Goal: Task Accomplishment & Management: Use online tool/utility

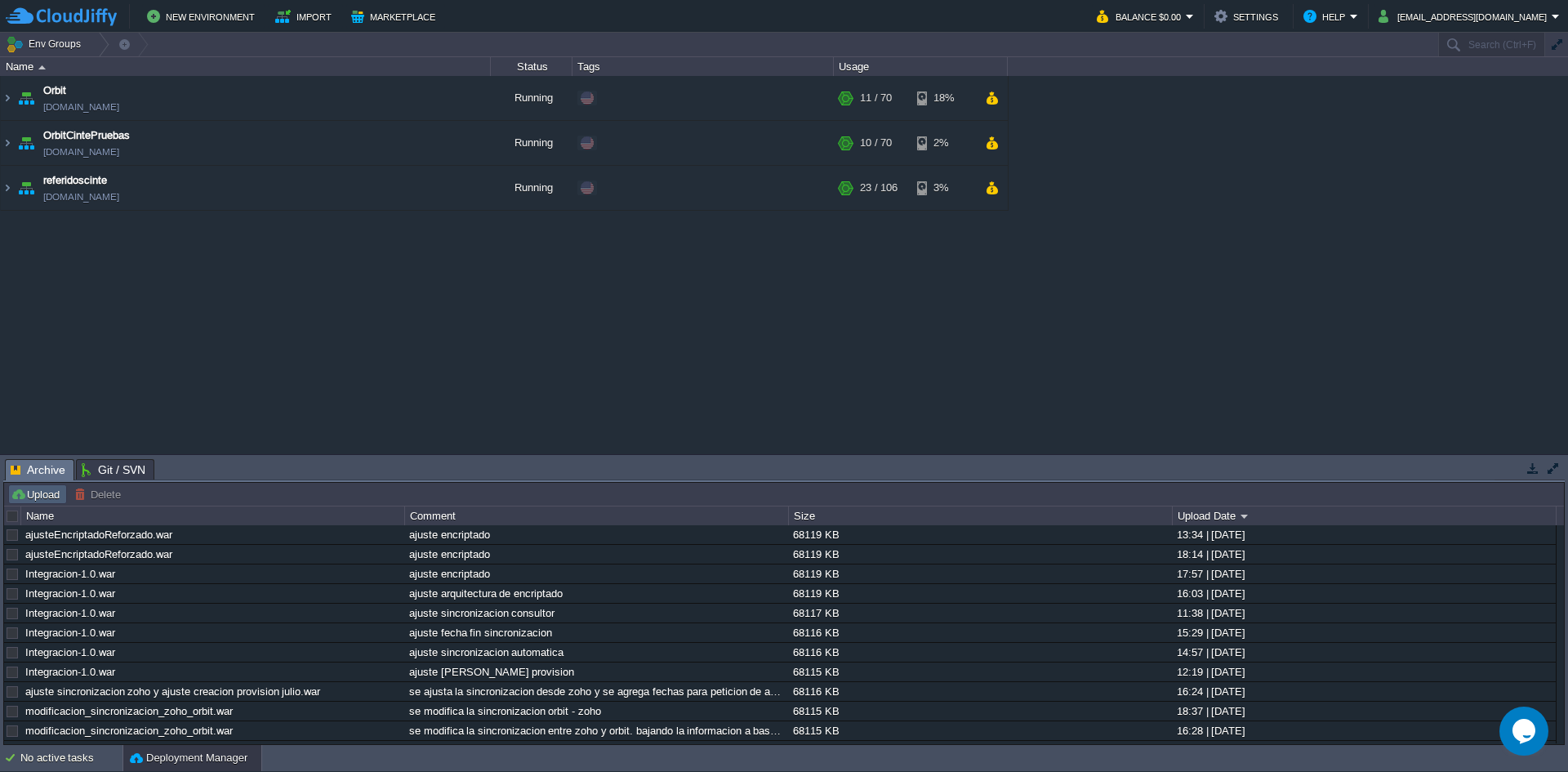
click at [36, 487] on td "Upload" at bounding box center [37, 494] width 59 height 19
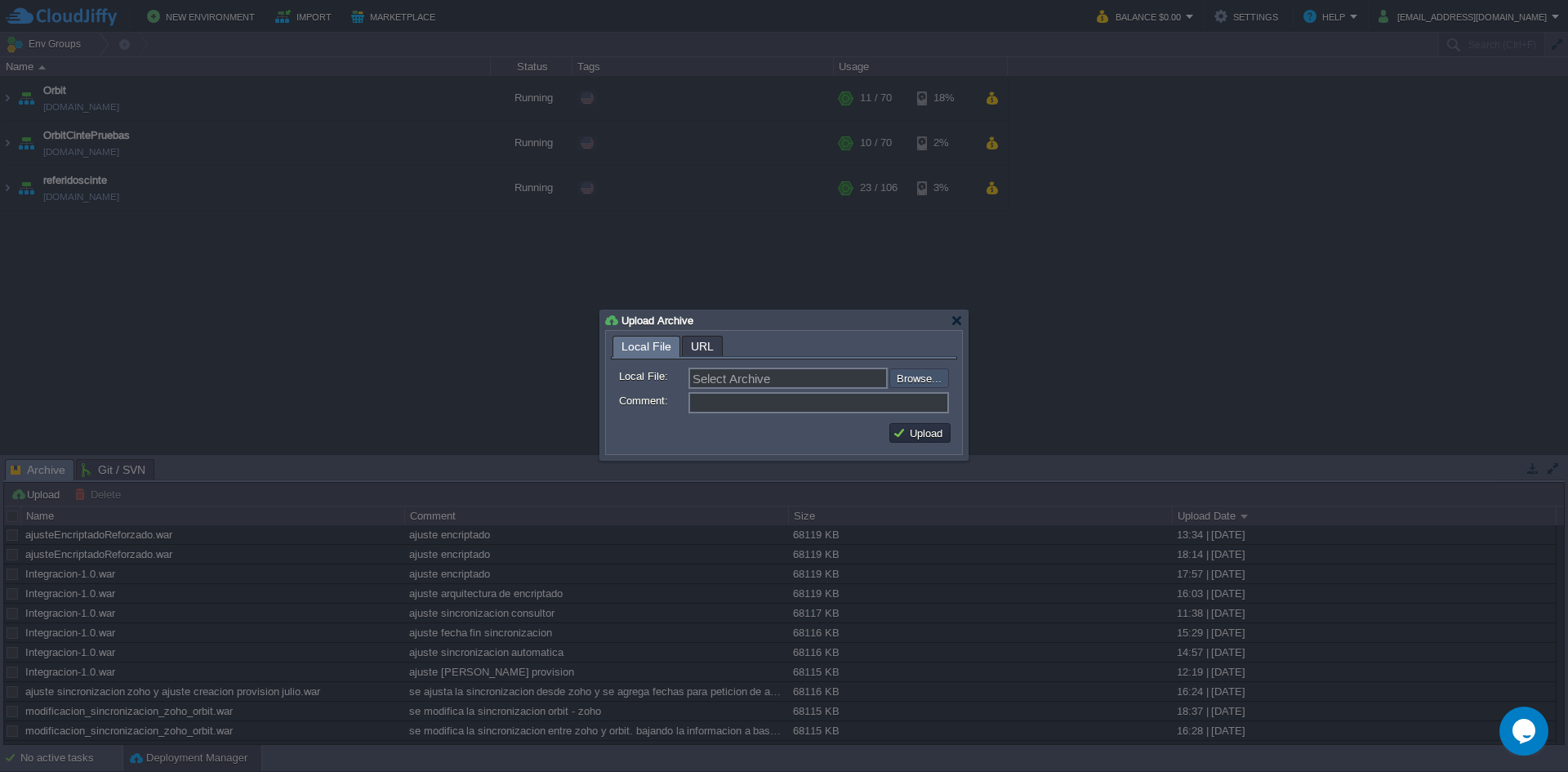
click at [915, 375] on input "file" at bounding box center [845, 379] width 206 height 19
type input "C:\fakepath\cargueFacturasBacht.war"
type input "cargueFacturasBacht.war"
click at [757, 407] on input "Comment:" at bounding box center [818, 403] width 261 height 21
type input "c"
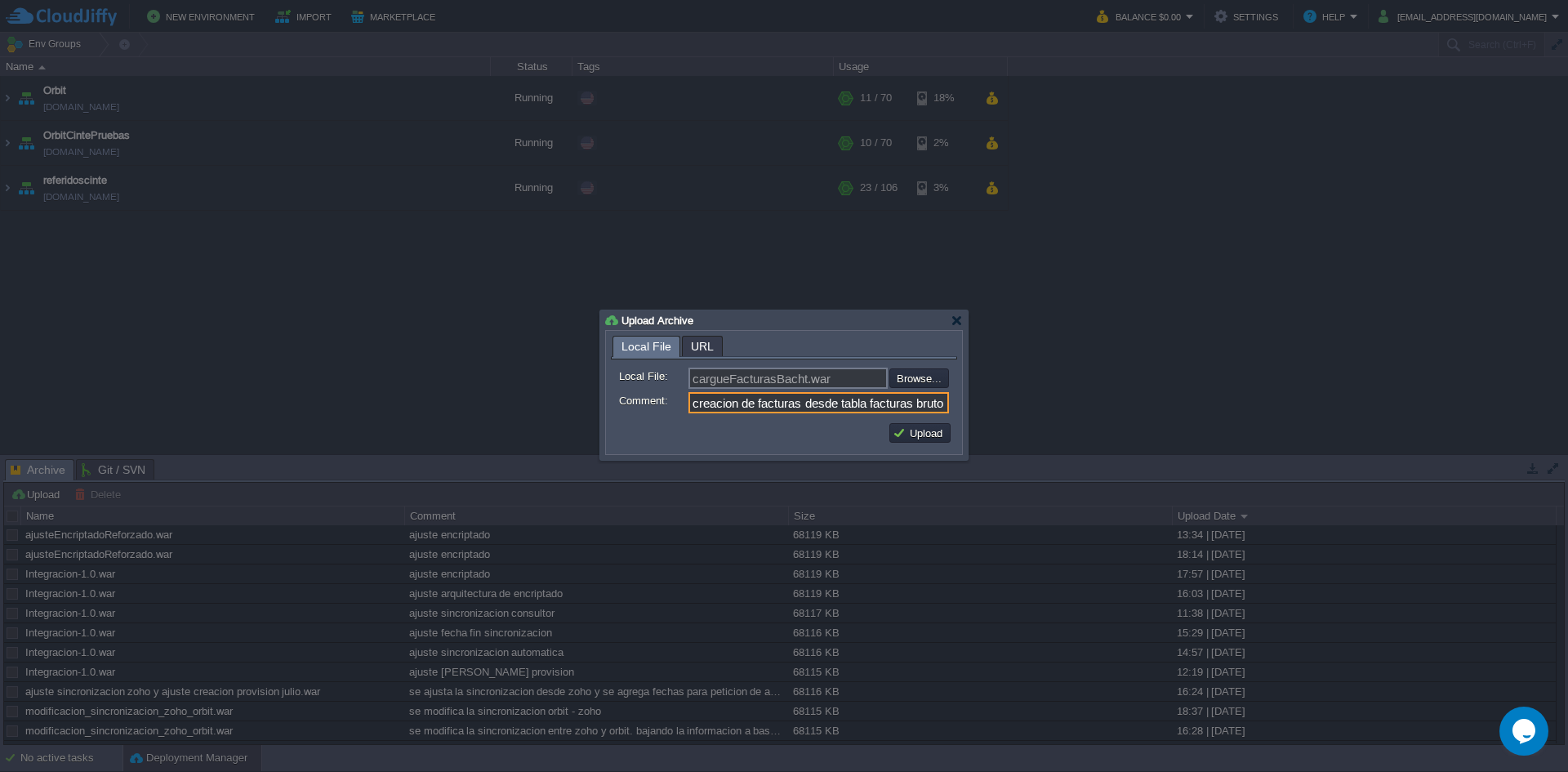
scroll to position [0, 1]
type input "creacion de facturas desde tabla facturas bruto"
click at [917, 434] on button "Upload" at bounding box center [920, 433] width 54 height 15
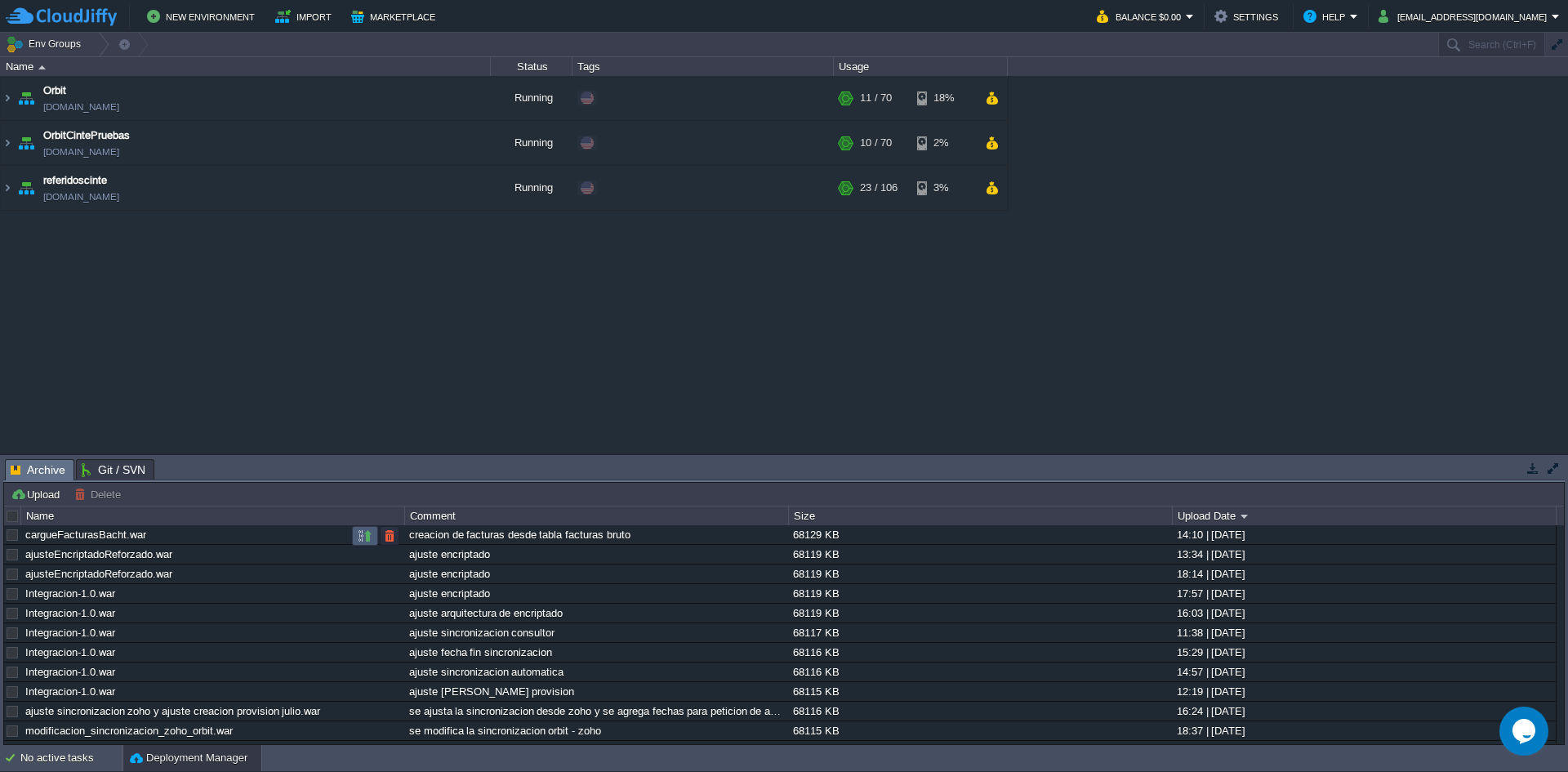
click at [365, 538] on button "button" at bounding box center [365, 536] width 15 height 15
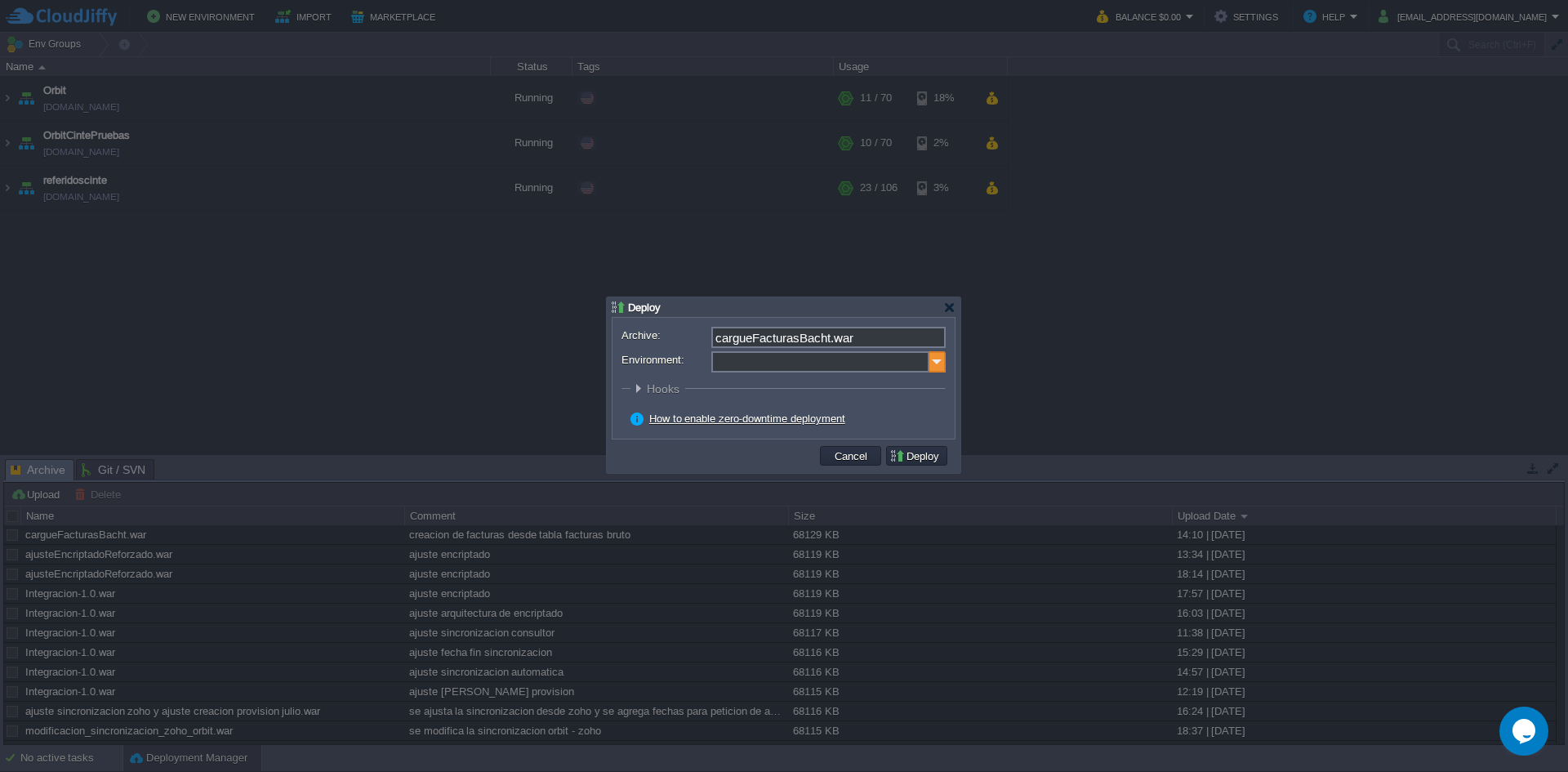
click at [934, 367] on img at bounding box center [938, 362] width 17 height 21
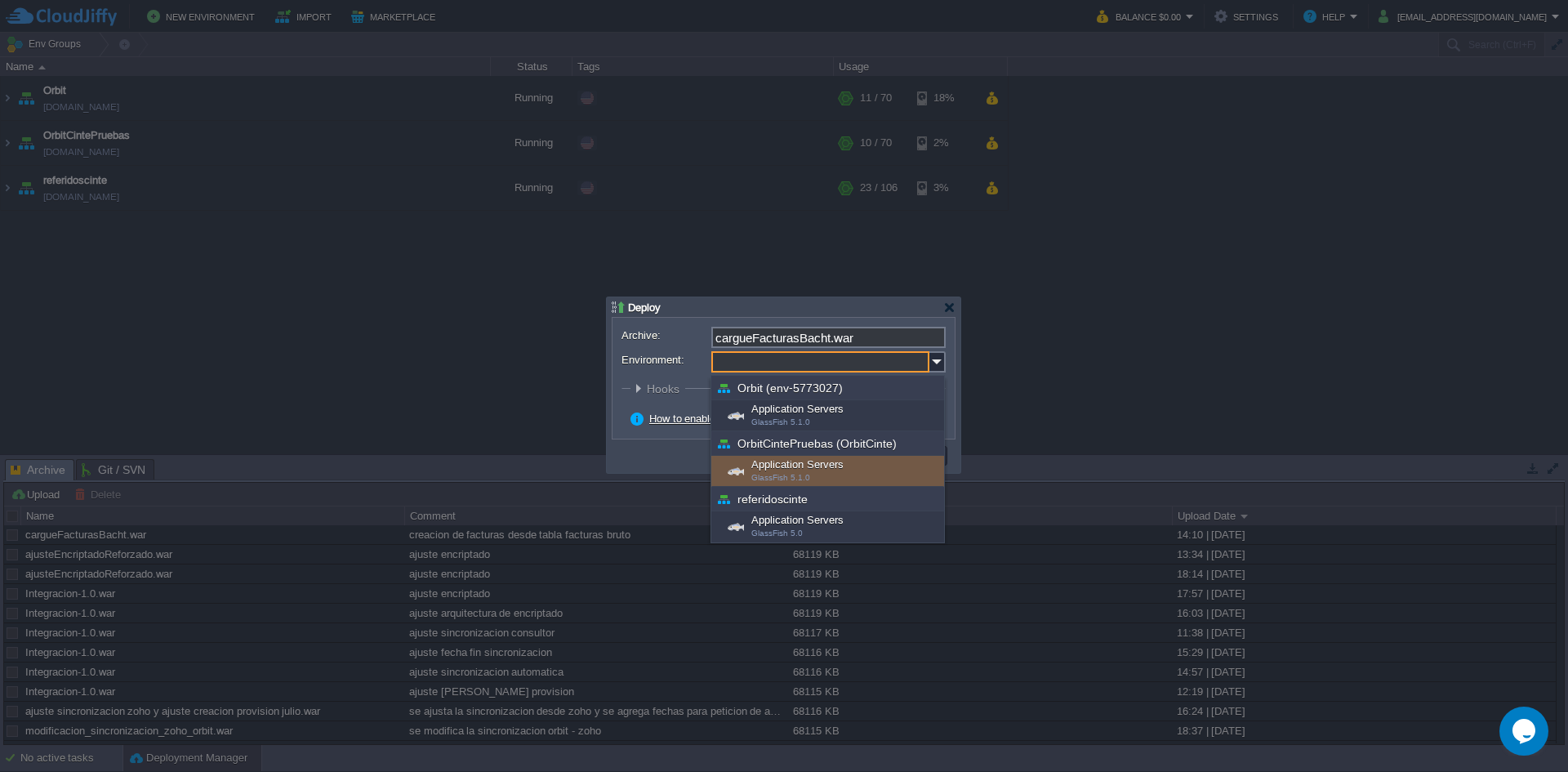
click at [836, 473] on div "Application Servers GlassFish 5.1.0" at bounding box center [827, 471] width 233 height 31
type input "Application Servers (OrbitCintePruebas (OrbitCinte))"
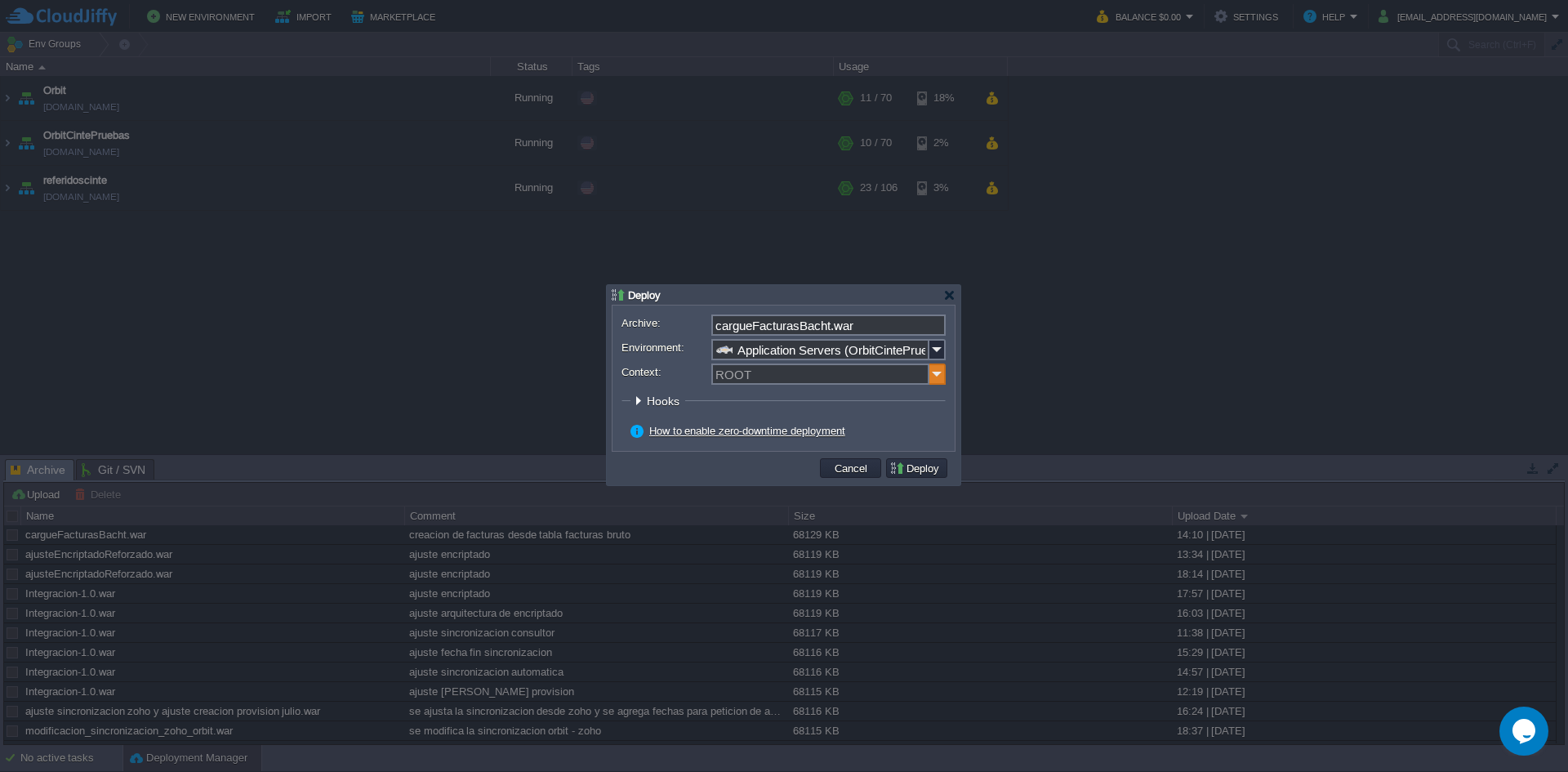
click at [941, 374] on img at bounding box center [938, 374] width 17 height 21
click at [921, 395] on div "ORBIT" at bounding box center [828, 398] width 231 height 22
type input "ORBIT"
click at [920, 464] on button "Deploy" at bounding box center [917, 468] width 54 height 15
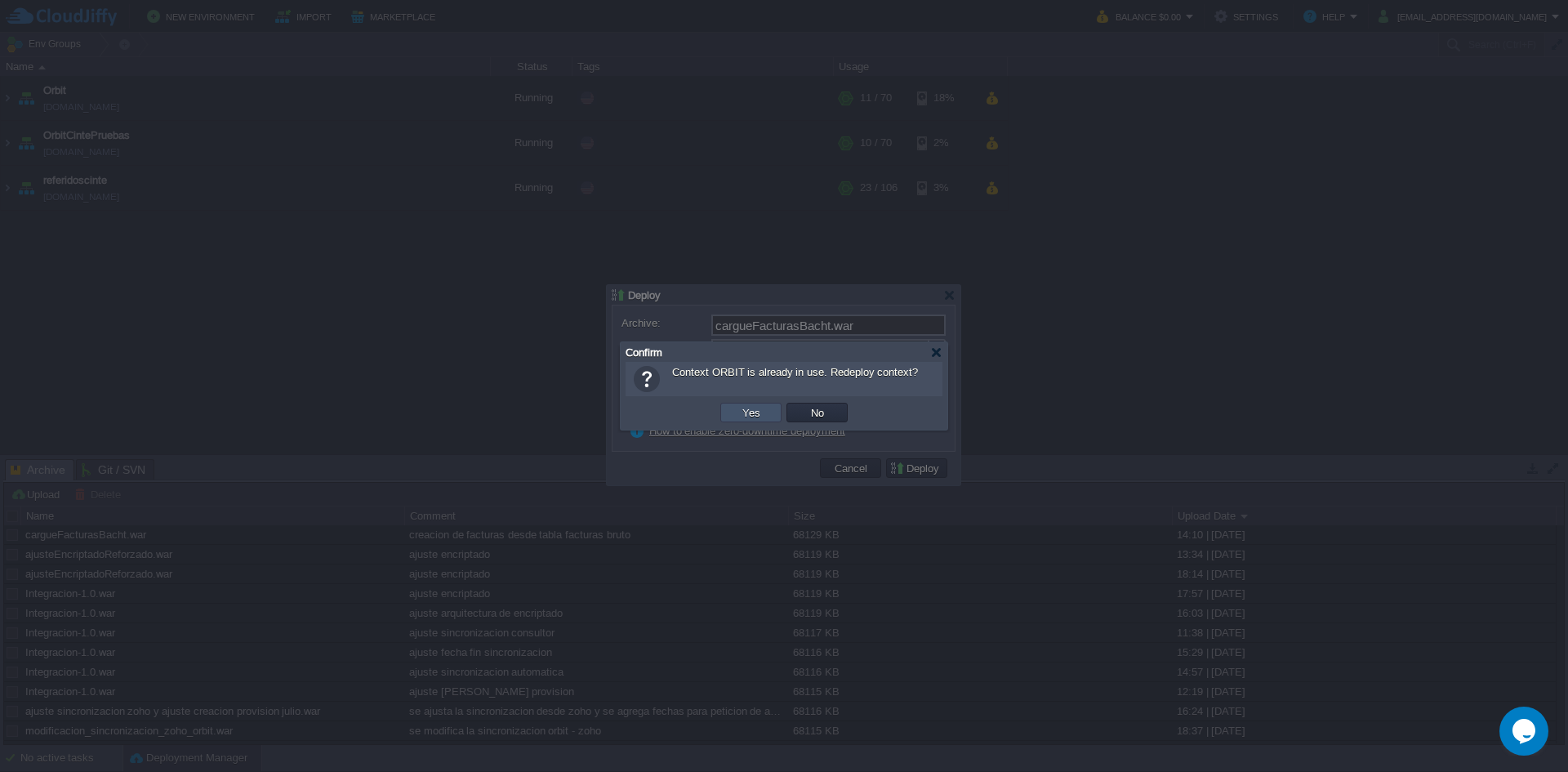
click at [764, 416] on button "Yes" at bounding box center [752, 412] width 28 height 15
